Goal: Information Seeking & Learning: Learn about a topic

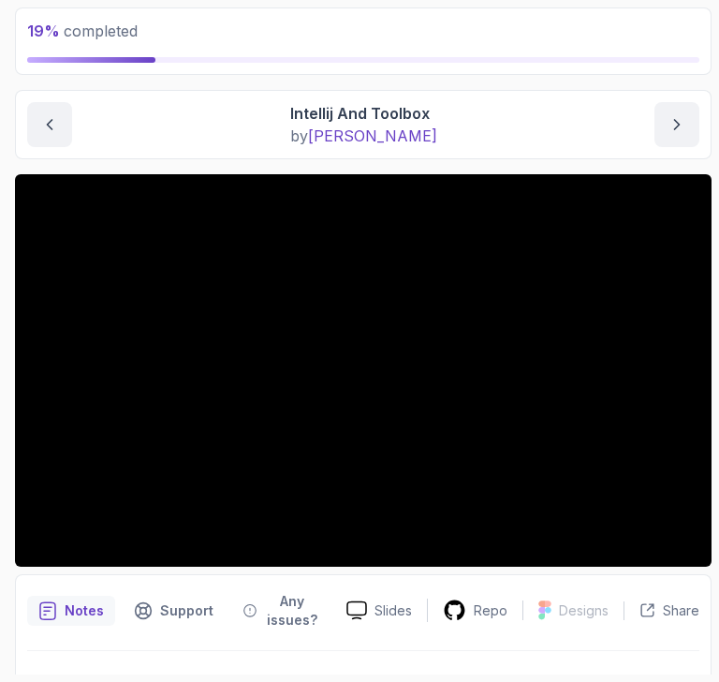
scroll to position [111, 0]
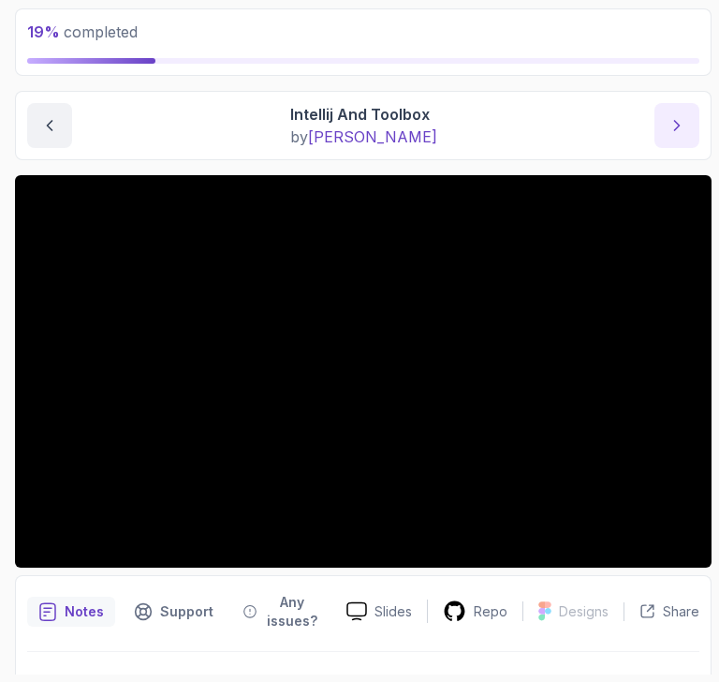
click at [680, 116] on icon "next content" at bounding box center [677, 125] width 19 height 19
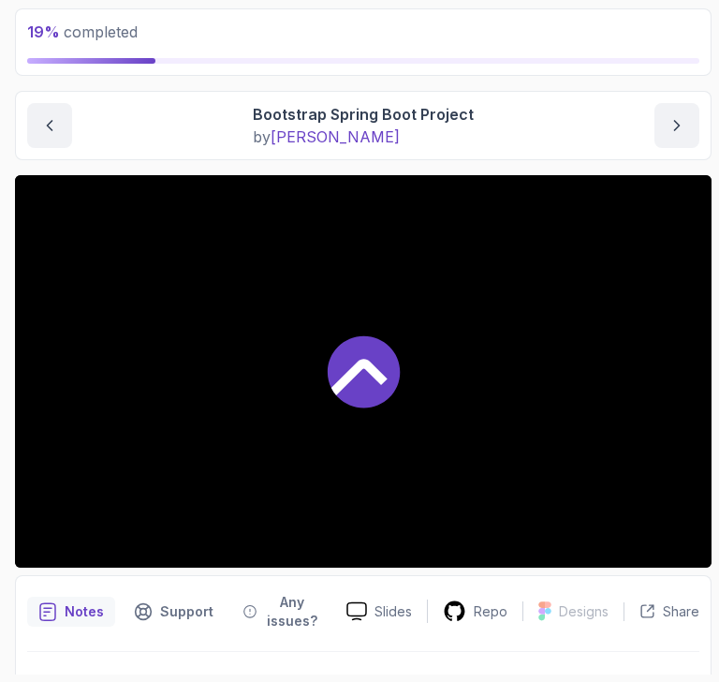
click at [357, 298] on div at bounding box center [363, 371] width 697 height 392
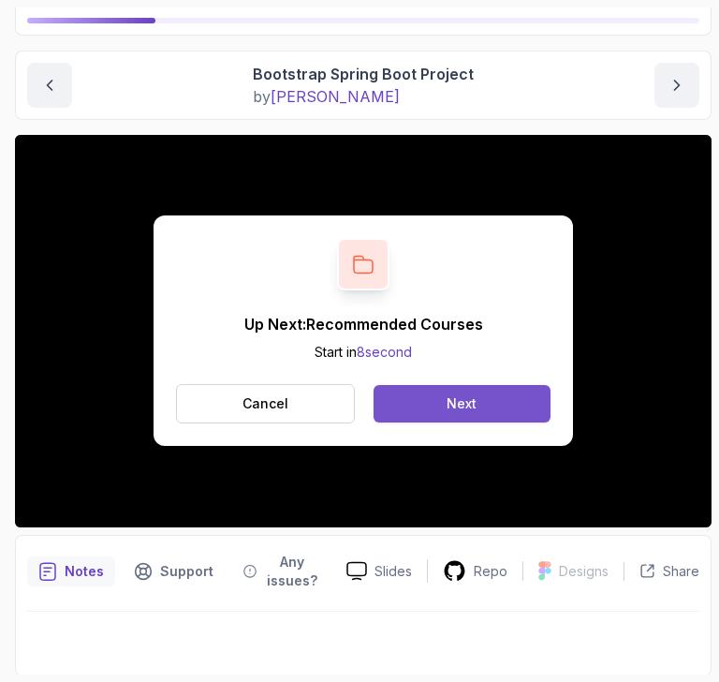
click at [438, 409] on button "Next" at bounding box center [462, 403] width 177 height 37
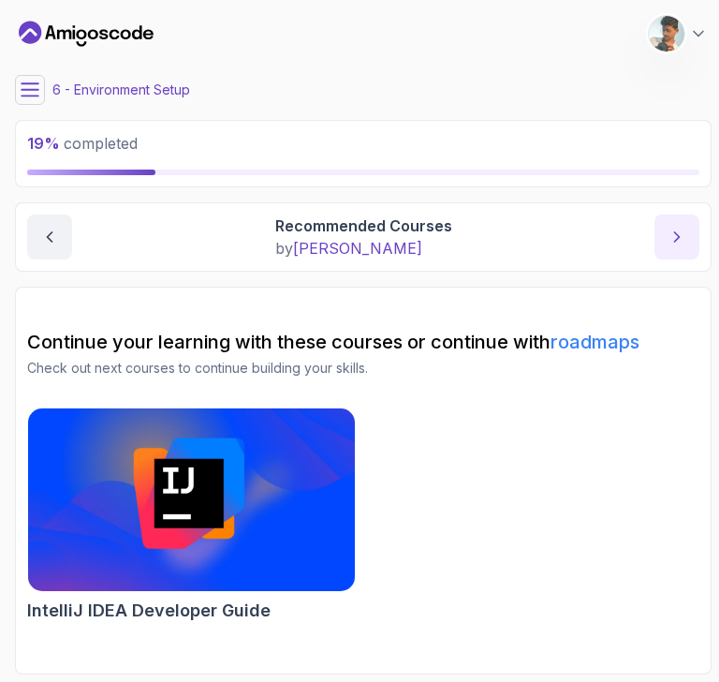
click at [674, 238] on icon "next content" at bounding box center [677, 237] width 19 height 19
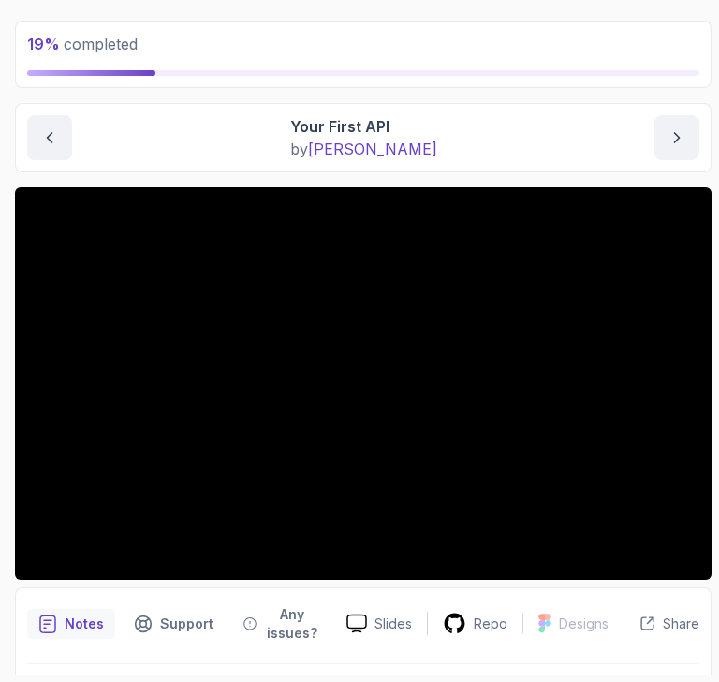
scroll to position [158, 0]
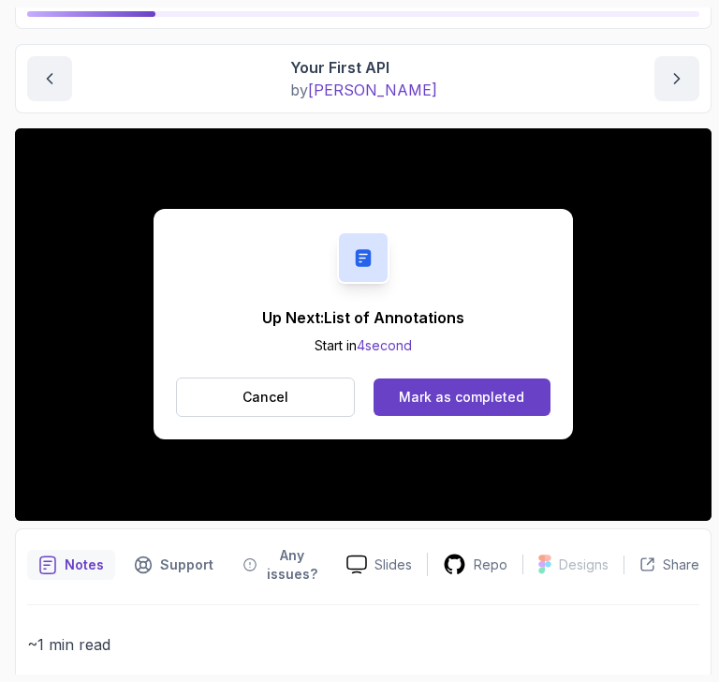
click at [352, 261] on icon at bounding box center [363, 257] width 22 height 23
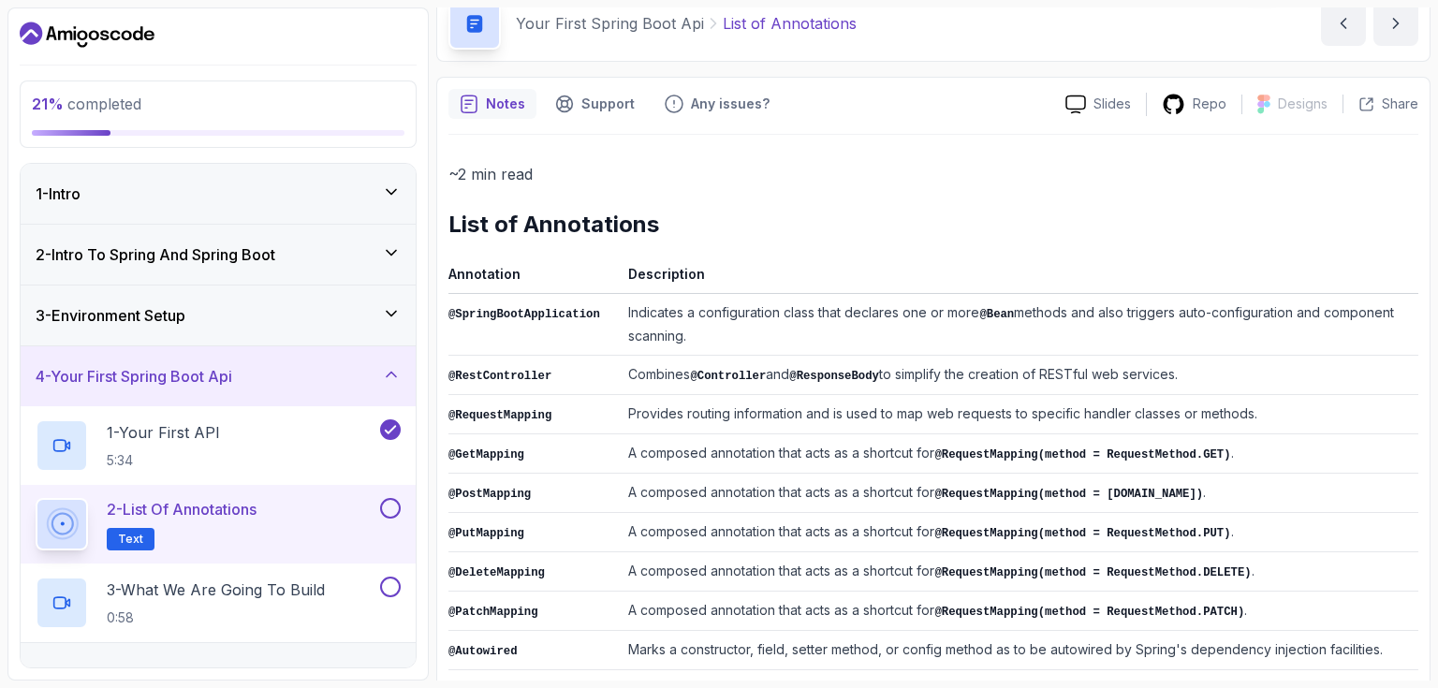
scroll to position [92, 0]
click at [718, 97] on div "Share" at bounding box center [1389, 102] width 60 height 19
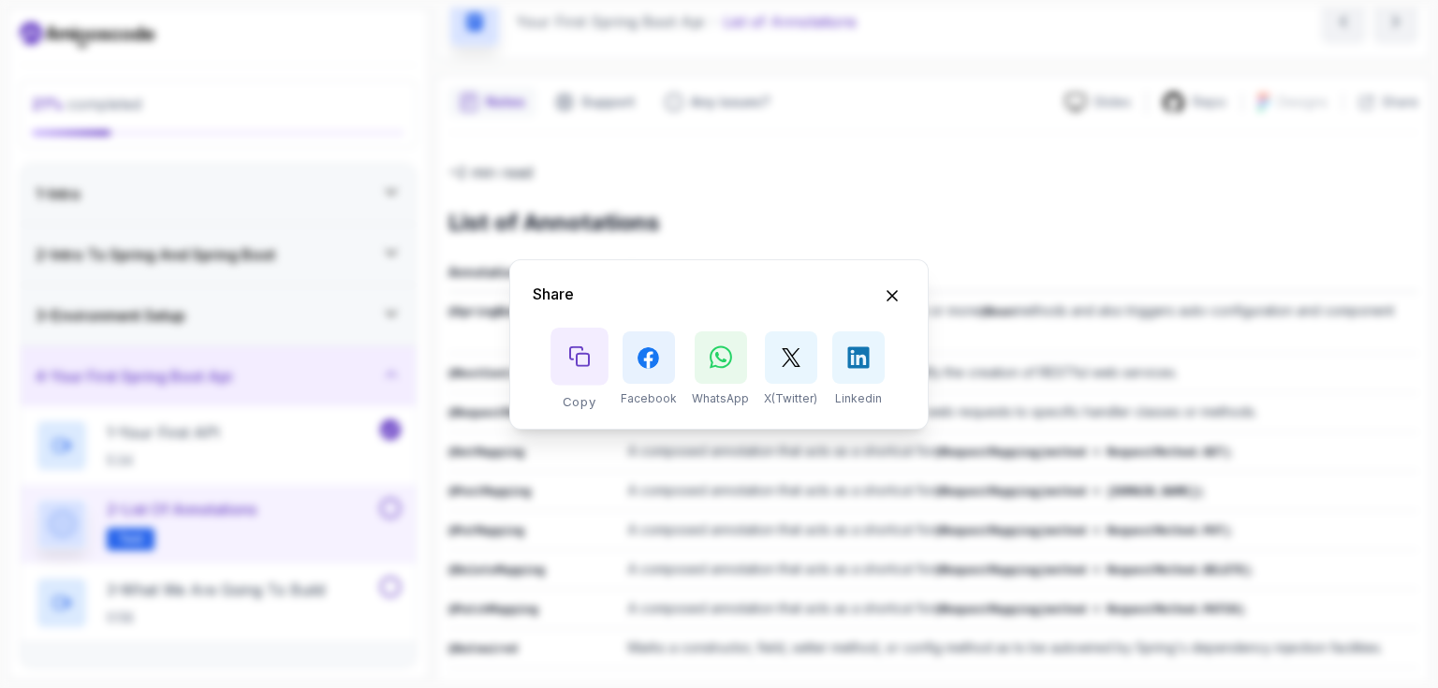
click at [590, 347] on icon "Copy button" at bounding box center [579, 356] width 21 height 21
click at [718, 298] on icon "Hide Share modal" at bounding box center [893, 295] width 10 height 10
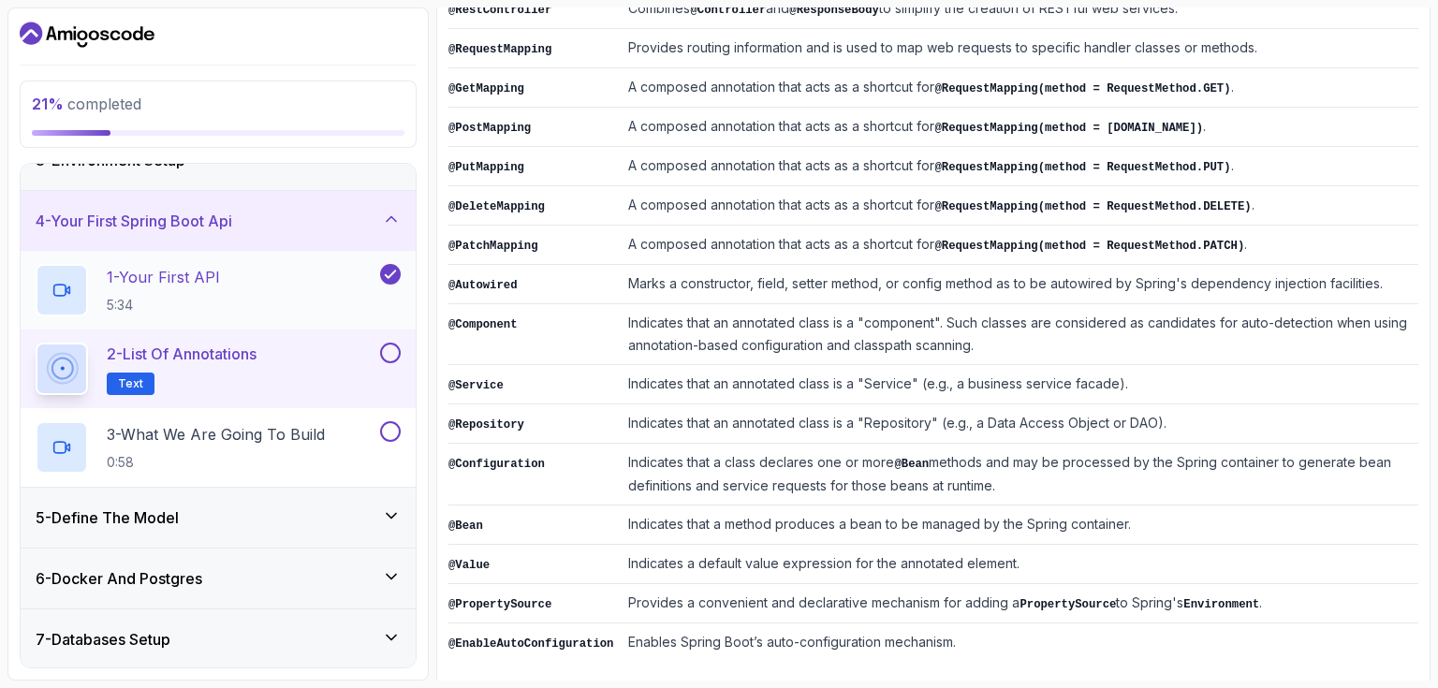
scroll to position [156, 0]
click at [391, 355] on button at bounding box center [390, 352] width 21 height 21
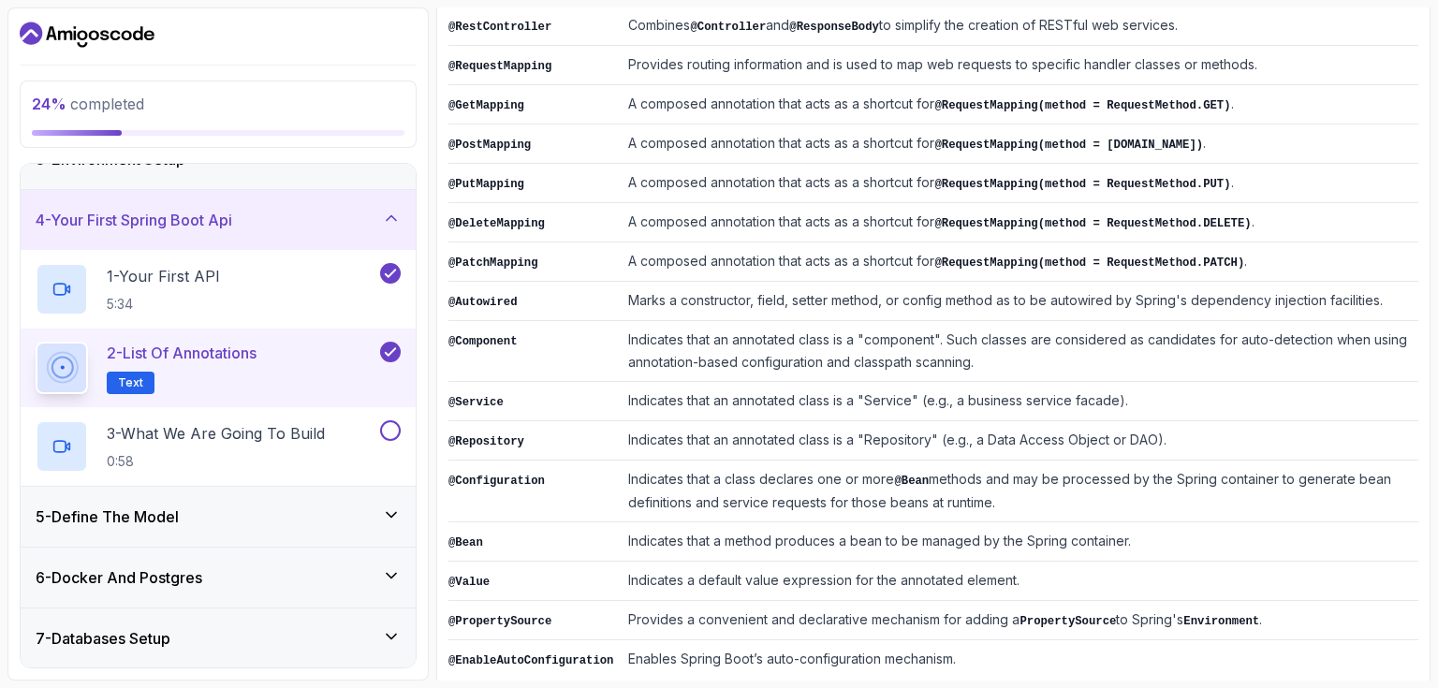
scroll to position [456, 0]
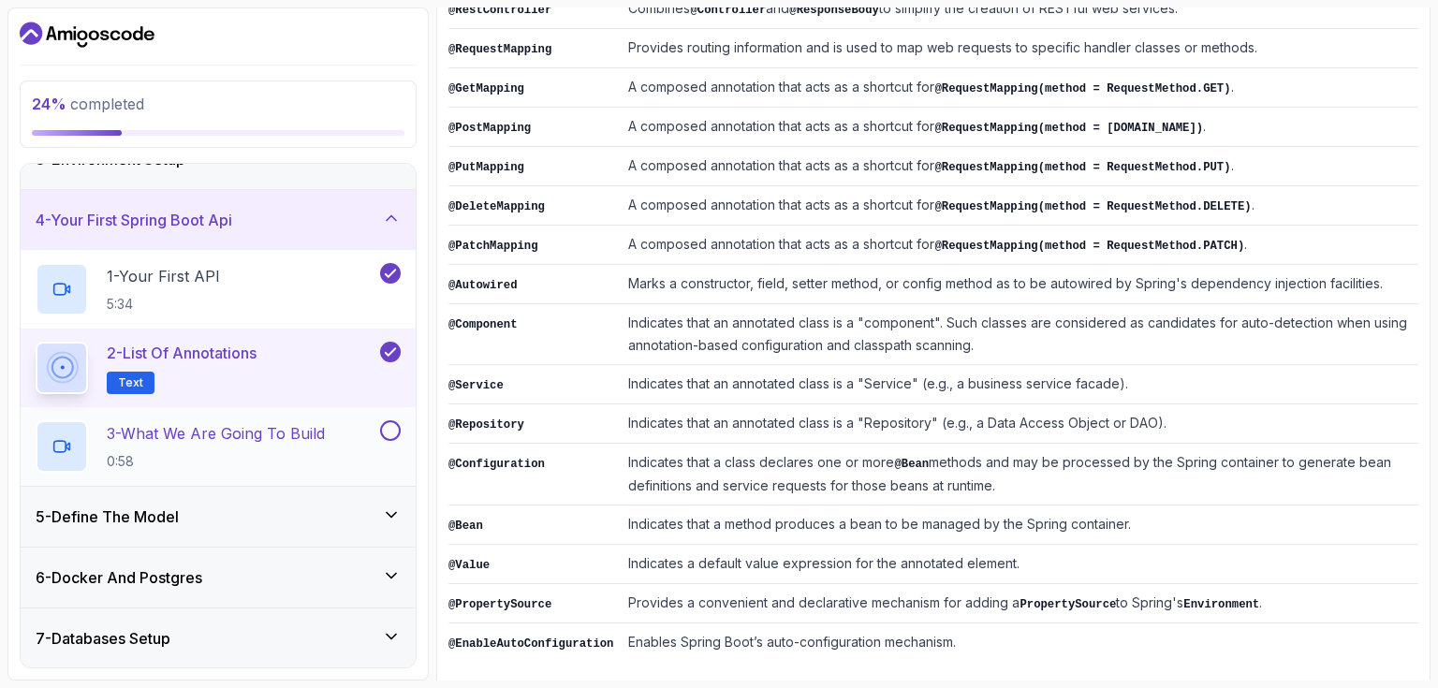
click at [184, 434] on p "3 - What We Are Going To Build" at bounding box center [216, 433] width 218 height 22
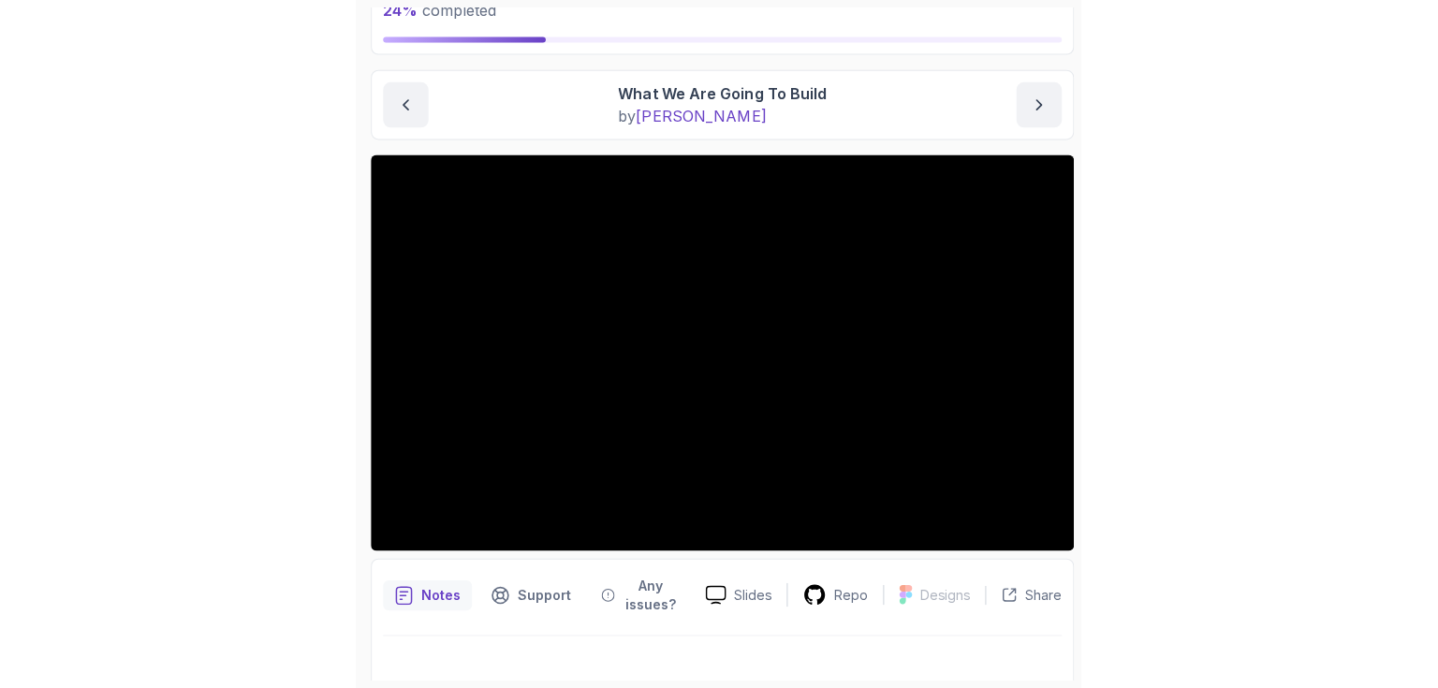
scroll to position [134, 0]
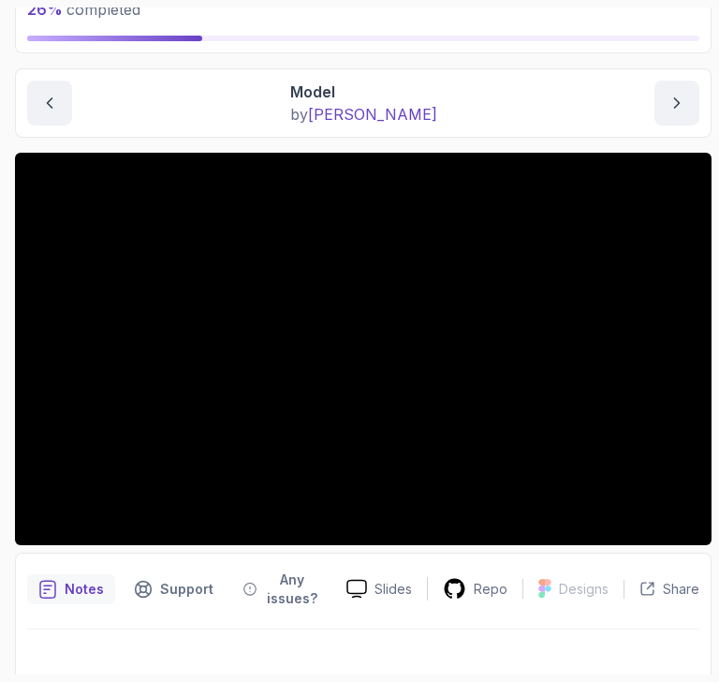
click at [75, 587] on p "Notes" at bounding box center [84, 589] width 39 height 19
click at [81, 588] on p "Notes" at bounding box center [84, 589] width 39 height 19
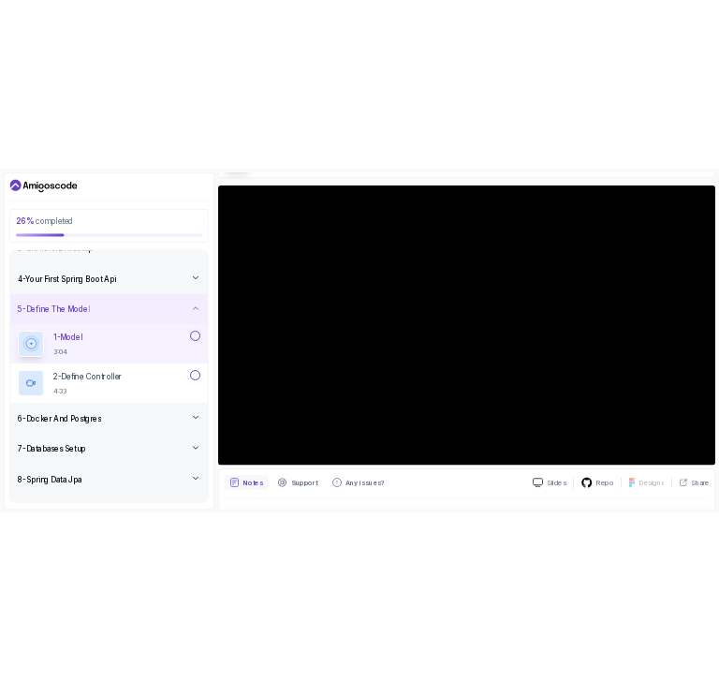
scroll to position [174, 0]
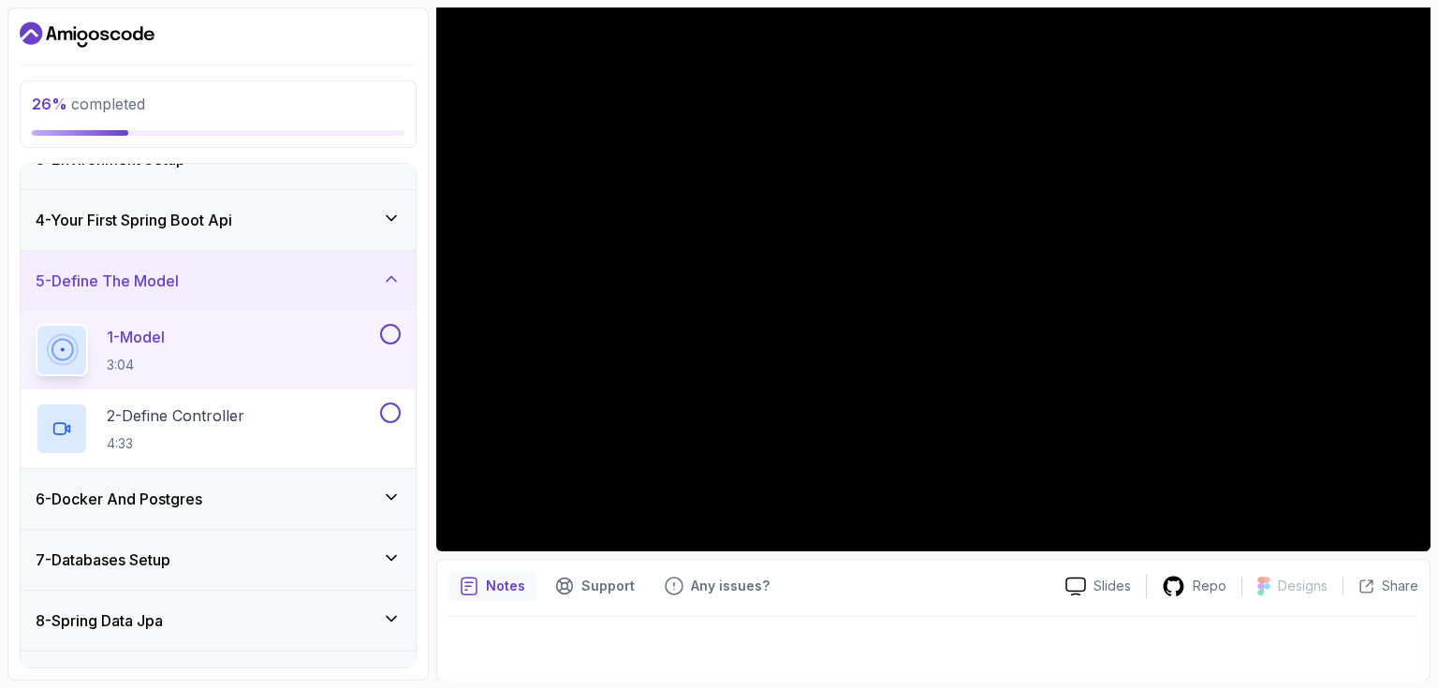
click at [508, 590] on p "Notes" at bounding box center [505, 586] width 39 height 19
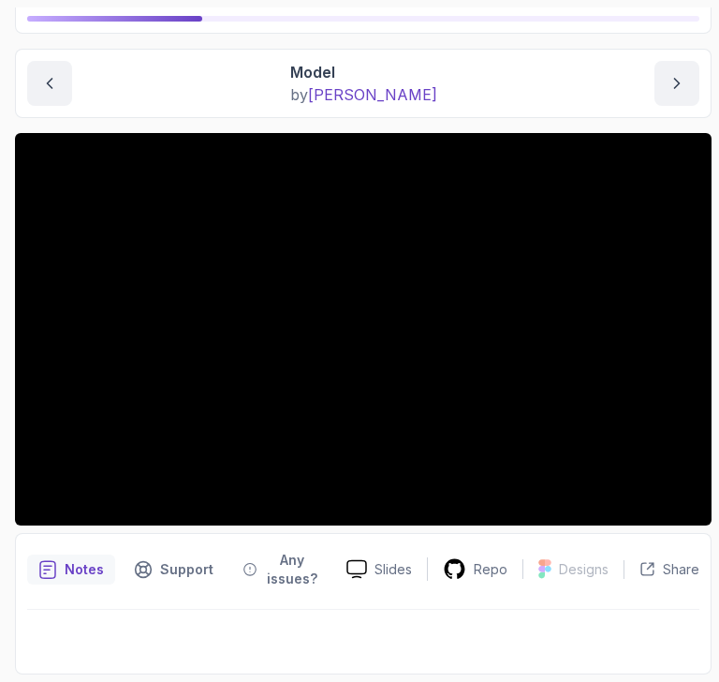
scroll to position [152, 0]
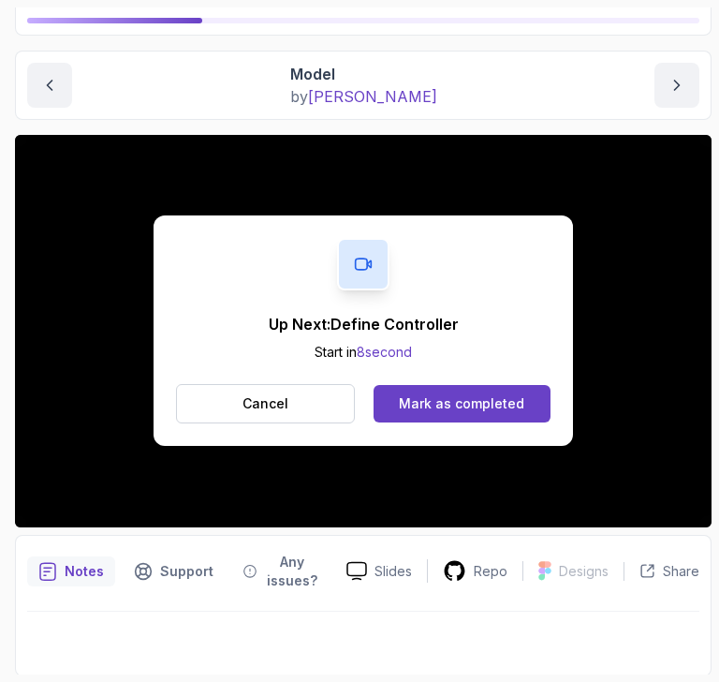
click at [365, 251] on div at bounding box center [363, 264] width 52 height 52
click at [363, 267] on icon at bounding box center [363, 264] width 19 height 19
